Goal: Ask a question

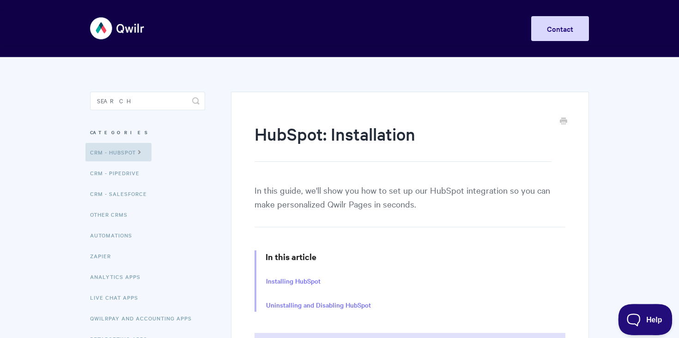
click at [646, 315] on span "Help" at bounding box center [642, 318] width 48 height 6
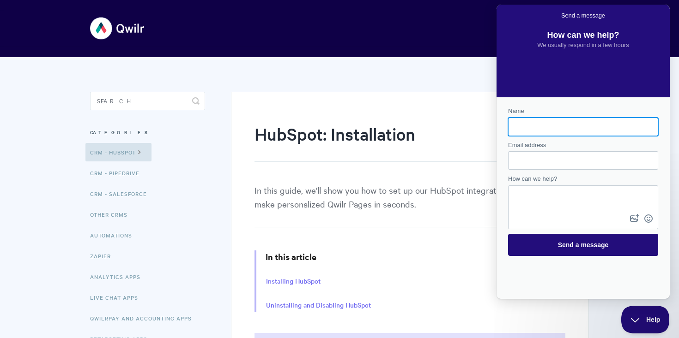
click at [544, 125] on input "Name" at bounding box center [582, 127] width 135 height 17
type input "[PERSON_NAME]"
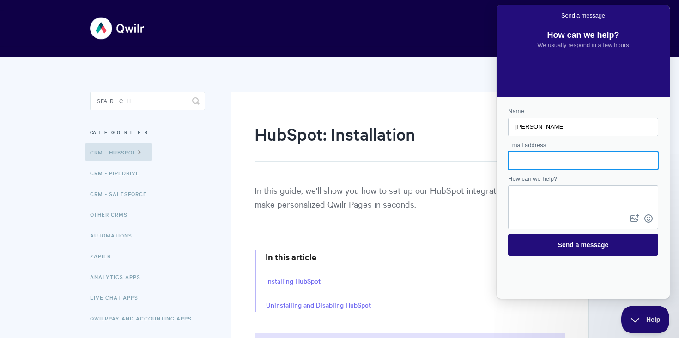
click at [557, 158] on input "Email address" at bounding box center [582, 160] width 135 height 17
type input "[PERSON_NAME][EMAIL_ADDRESS][DOMAIN_NAME]"
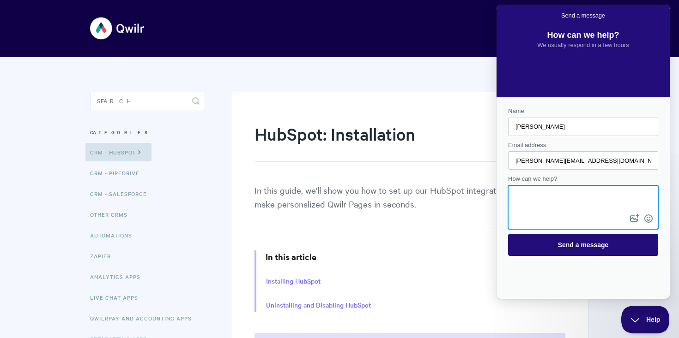
click at [566, 198] on textarea "How can we help?" at bounding box center [583, 199] width 148 height 26
click at [592, 194] on textarea "Hi im trying to get Qwilr enabled in [GEOGRAPHIC_DATA] - it is" at bounding box center [583, 199] width 148 height 26
click at [569, 207] on textarea "Hi im trying to get [PERSON_NAME] working in [GEOGRAPHIC_DATA] - it is" at bounding box center [583, 199] width 148 height 26
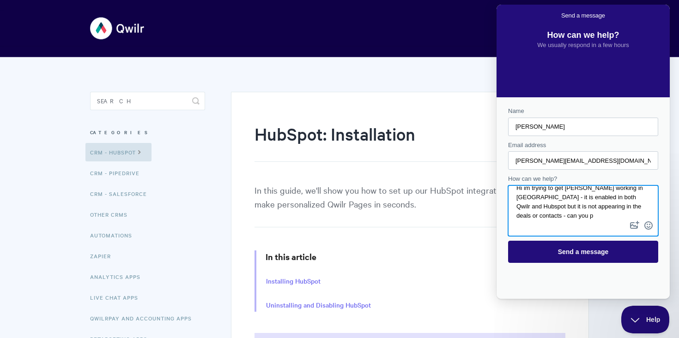
scroll to position [8, 0]
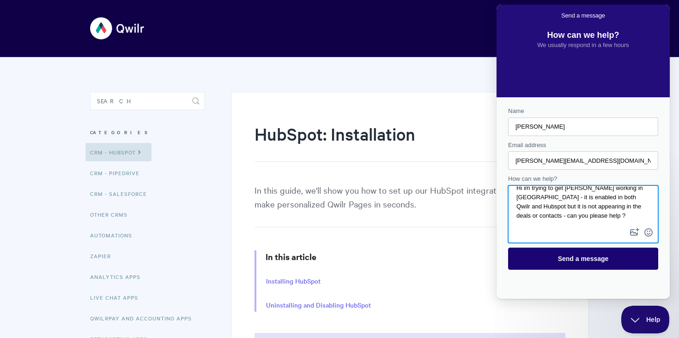
type textarea "Hi im trying to get [PERSON_NAME] working in [GEOGRAPHIC_DATA] - it is enabled …"
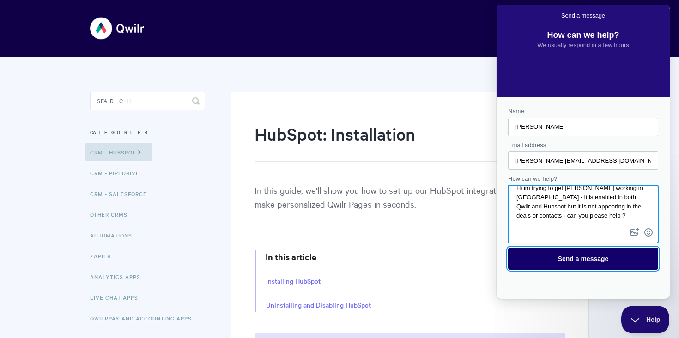
click at [584, 259] on span "Send a message" at bounding box center [583, 258] width 51 height 7
